Goal: Find specific page/section: Find specific page/section

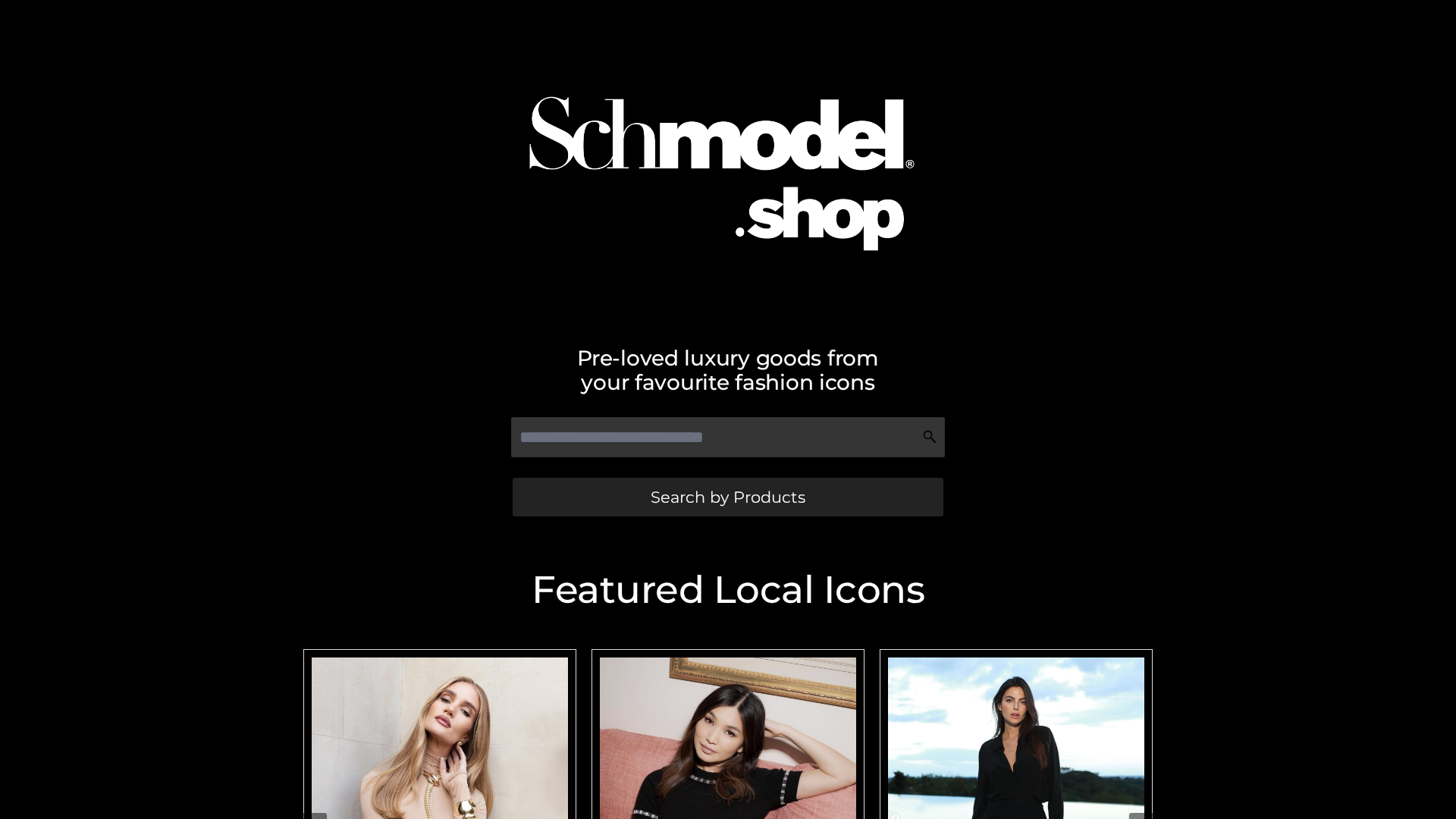
click at [727, 496] on span "Search by Products" at bounding box center [728, 497] width 155 height 16
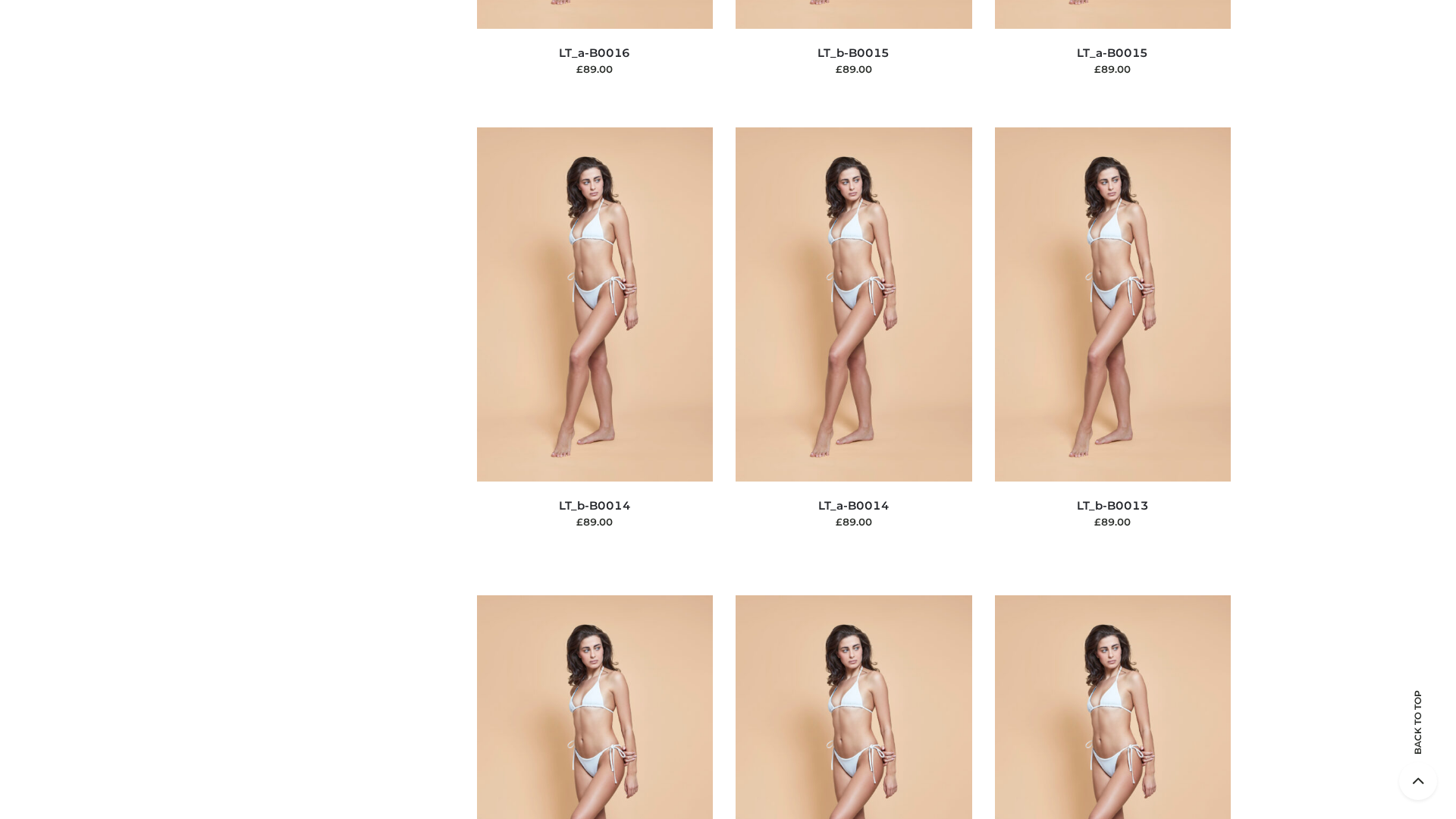
scroll to position [5393, 0]
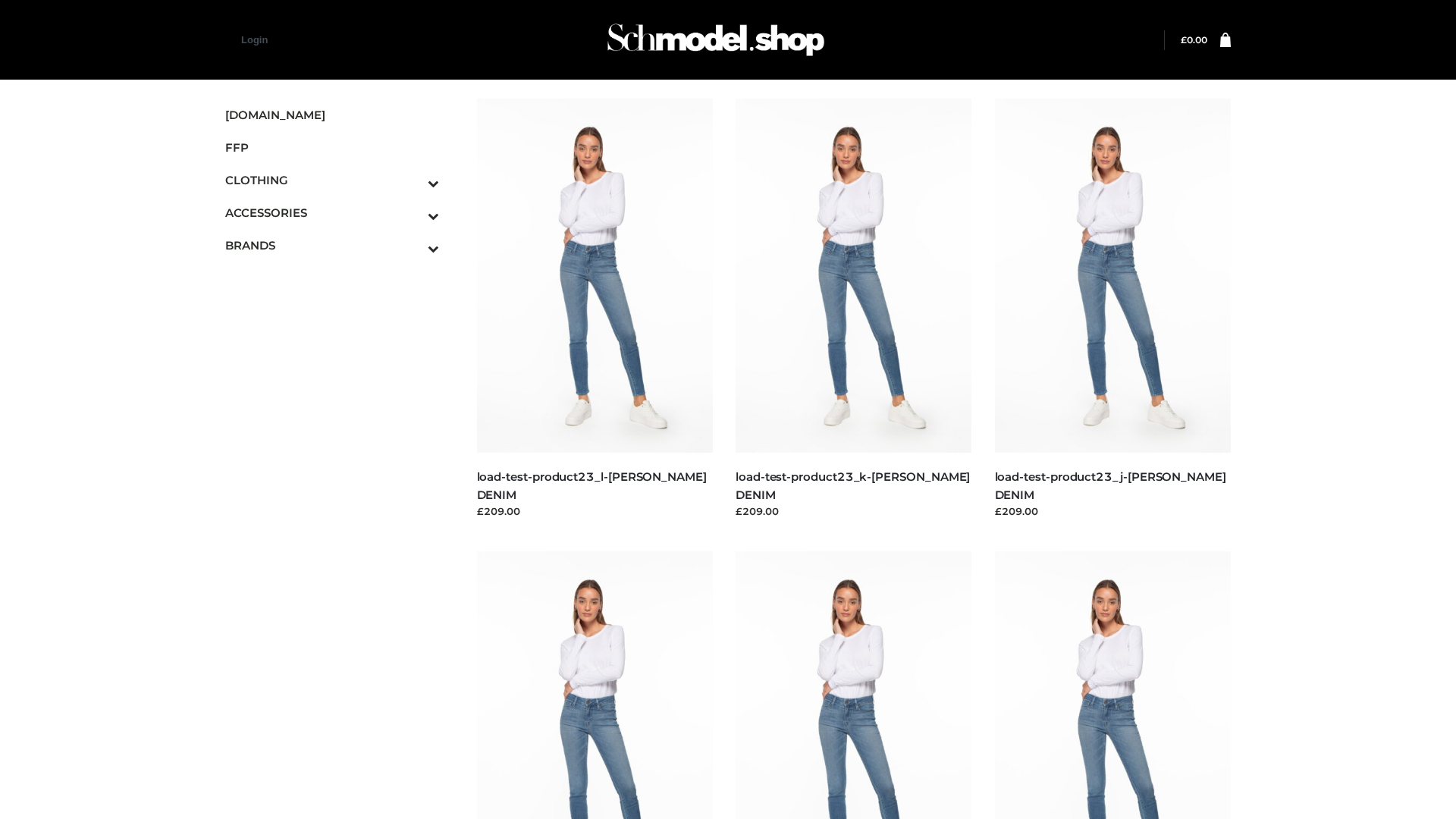
scroll to position [1330, 0]
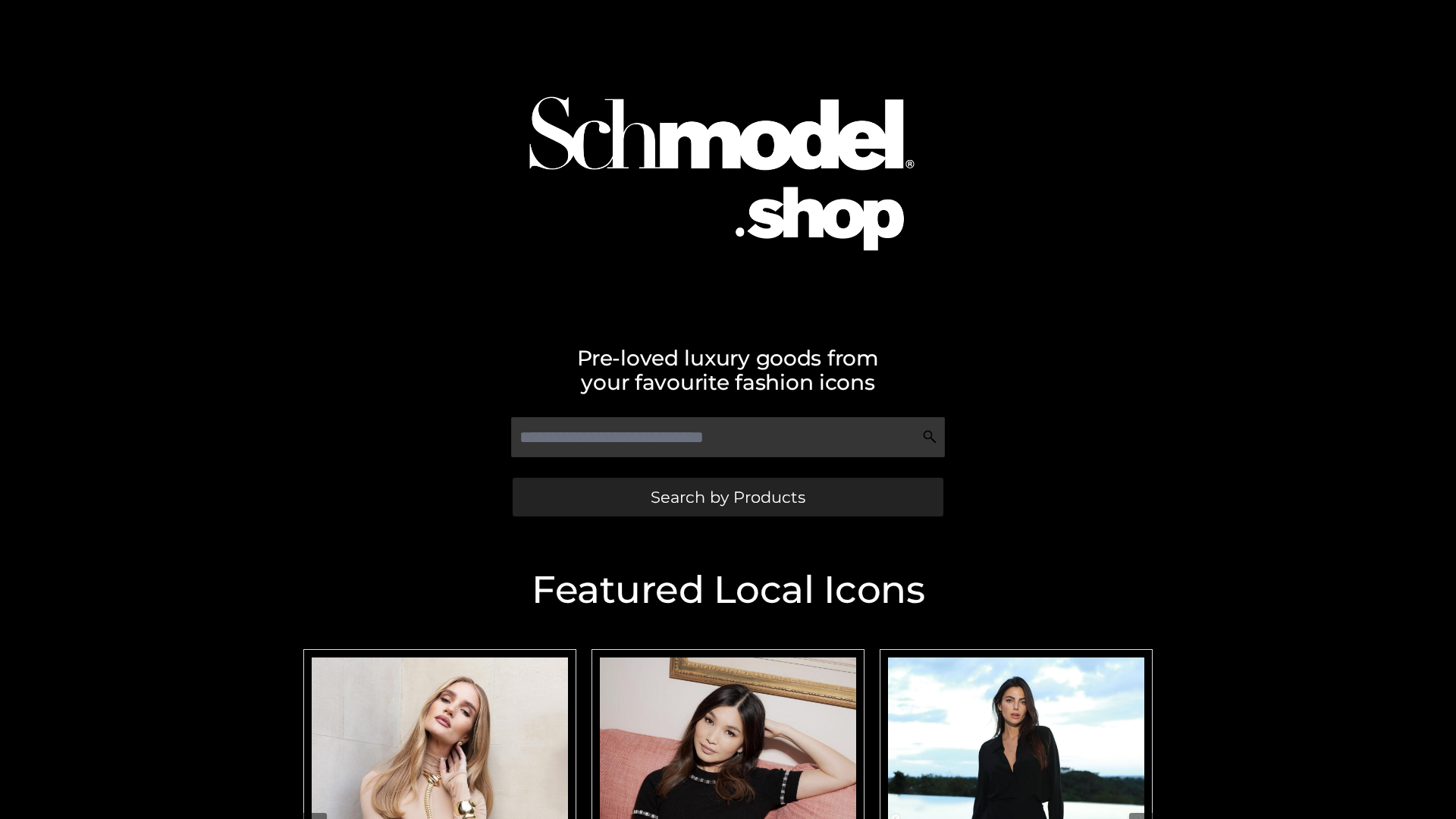
click at [727, 496] on span "Search by Products" at bounding box center [728, 497] width 155 height 16
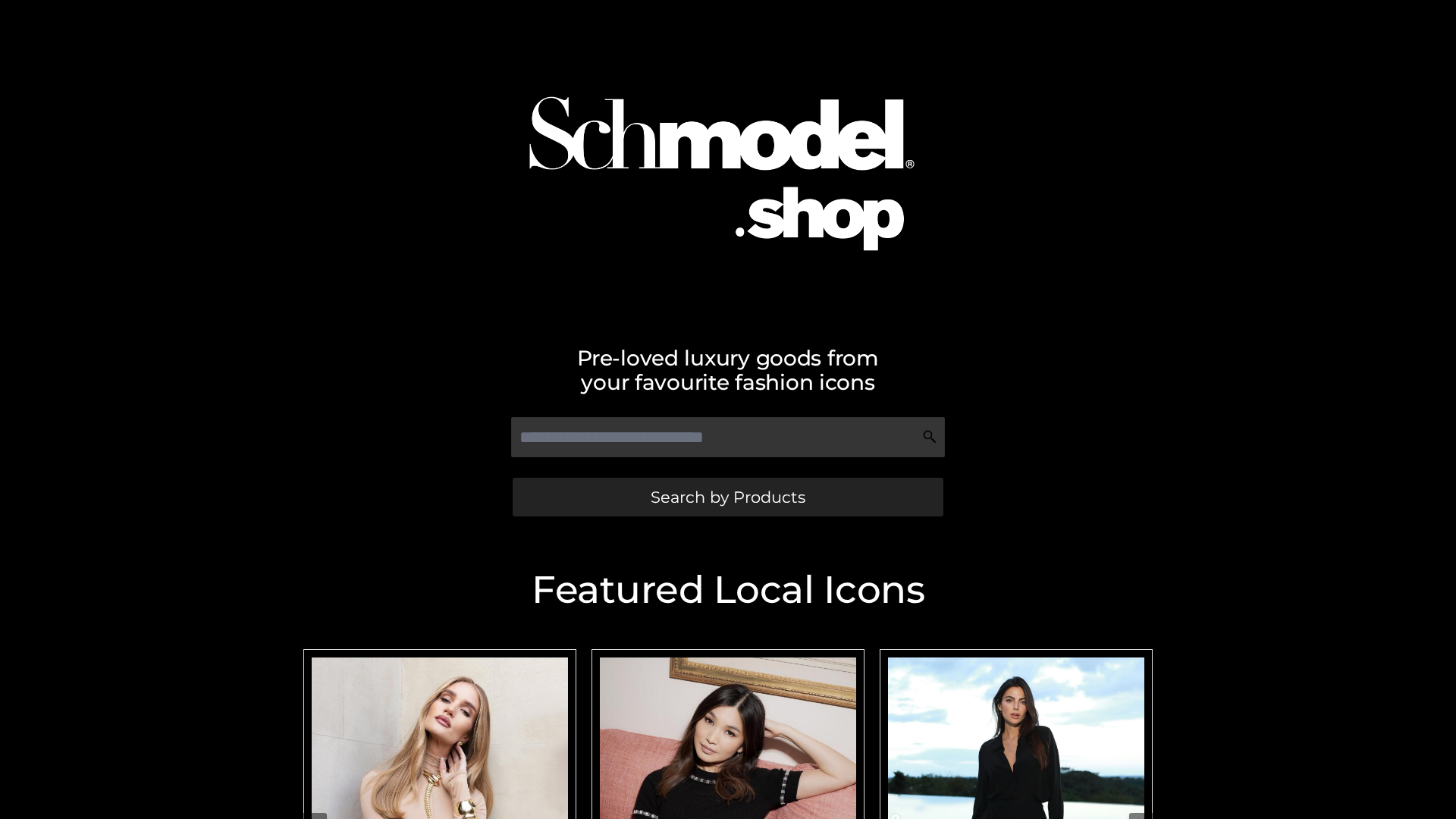
click at [727, 496] on span "Search by Products" at bounding box center [728, 497] width 155 height 16
